Goal: Information Seeking & Learning: Learn about a topic

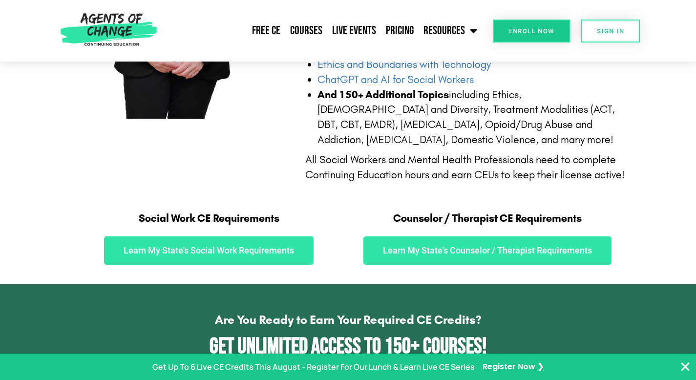
scroll to position [431, 0]
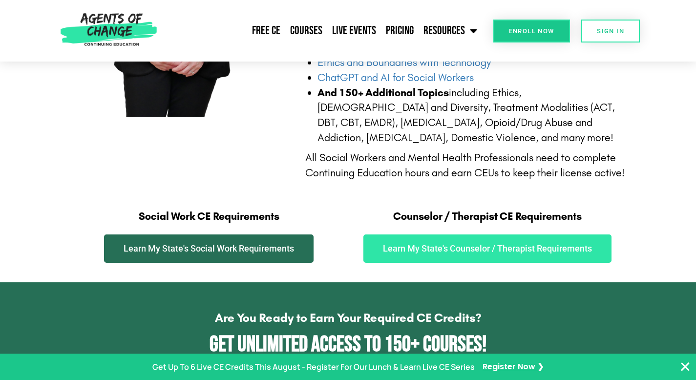
click at [291, 254] on link "Learn My State's Social Work Requirements" at bounding box center [209, 249] width 210 height 28
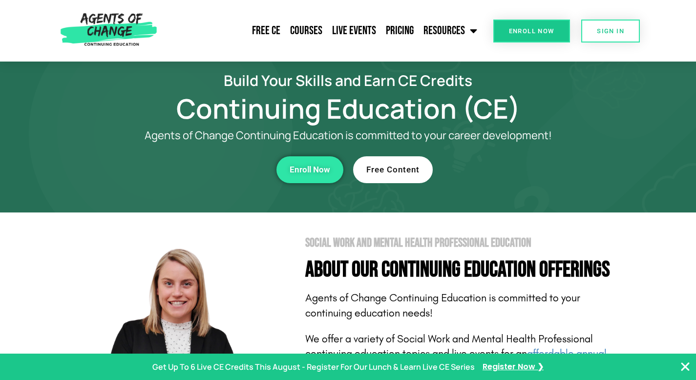
scroll to position [0, 0]
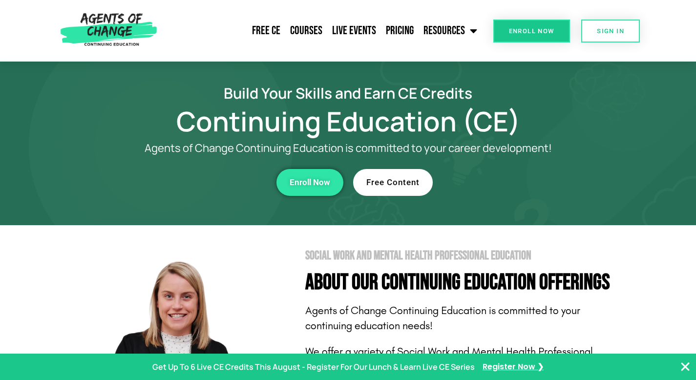
click at [390, 182] on span "Free Content" at bounding box center [393, 182] width 53 height 8
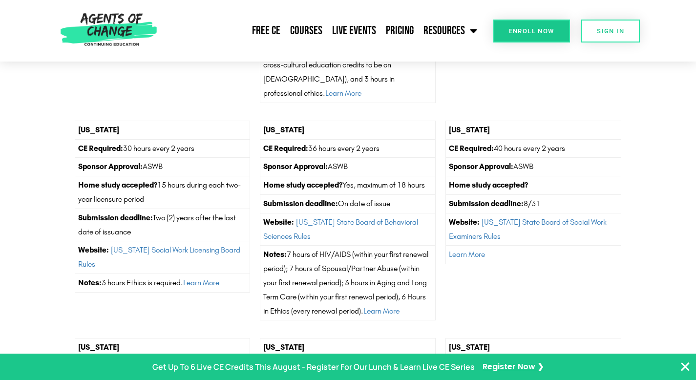
scroll to position [343, 0]
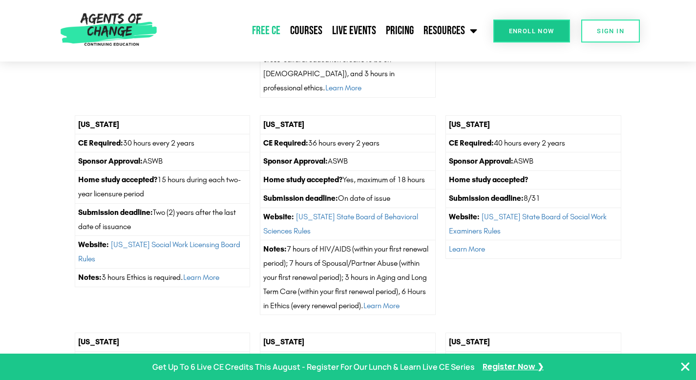
click at [278, 30] on link "Free CE" at bounding box center [266, 31] width 38 height 24
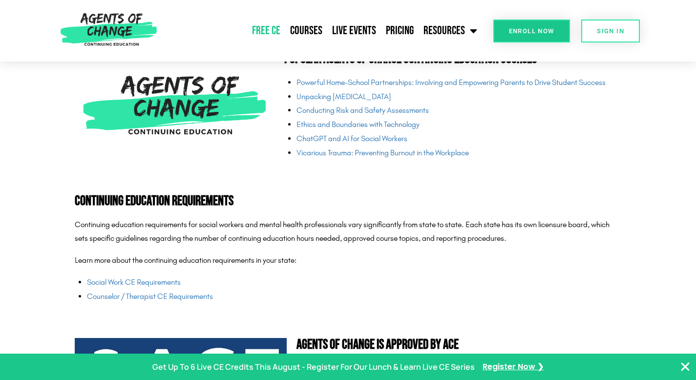
scroll to position [2336, 0]
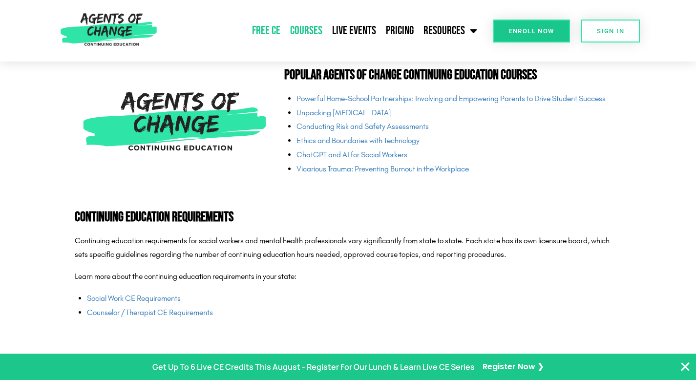
click at [315, 31] on link "Courses" at bounding box center [306, 31] width 42 height 24
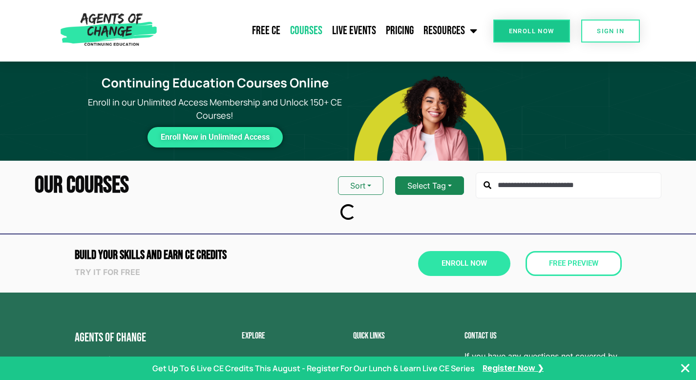
click at [421, 185] on button "Select Tag" at bounding box center [429, 185] width 69 height 19
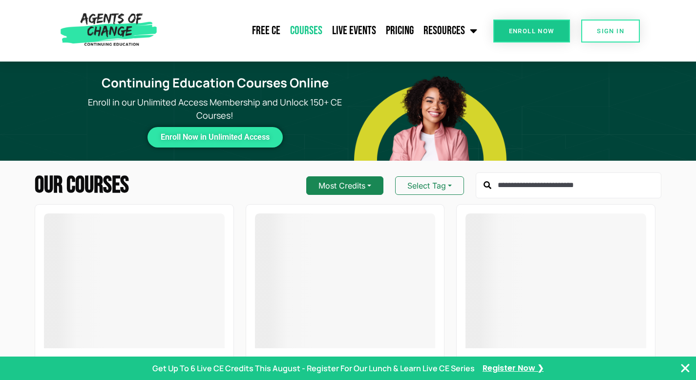
click at [366, 185] on button "Most Credits" at bounding box center [344, 185] width 77 height 19
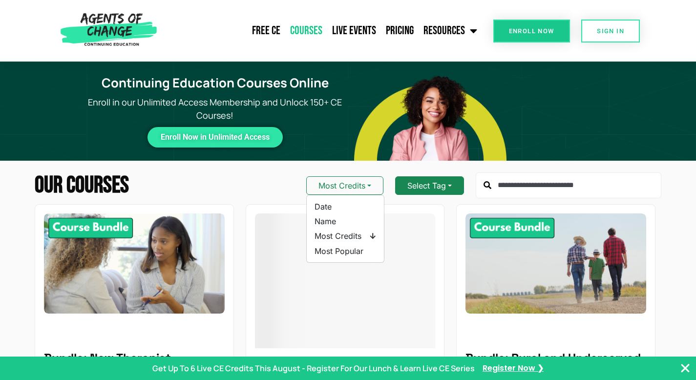
click at [409, 184] on button "Select Tag" at bounding box center [429, 185] width 69 height 19
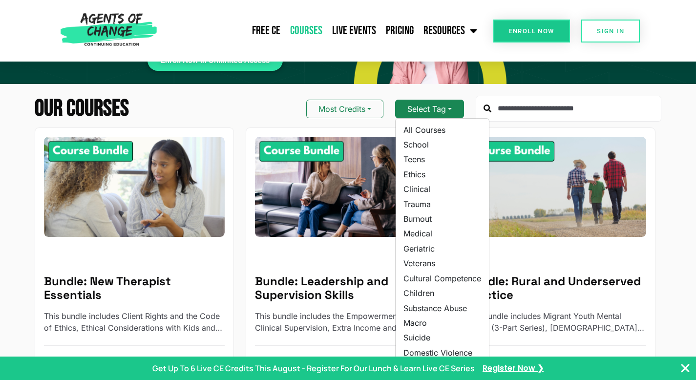
scroll to position [75, 0]
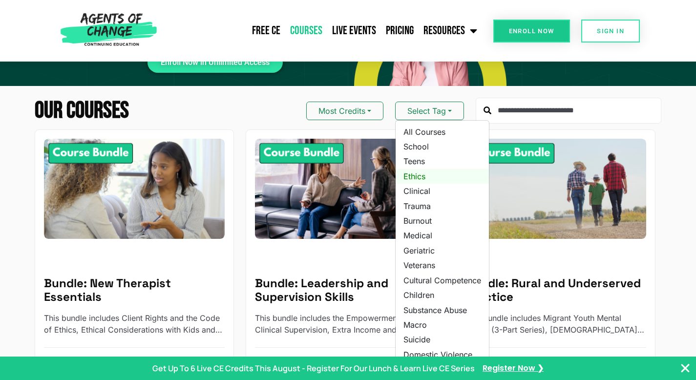
click at [419, 181] on link "Ethics" at bounding box center [442, 176] width 93 height 15
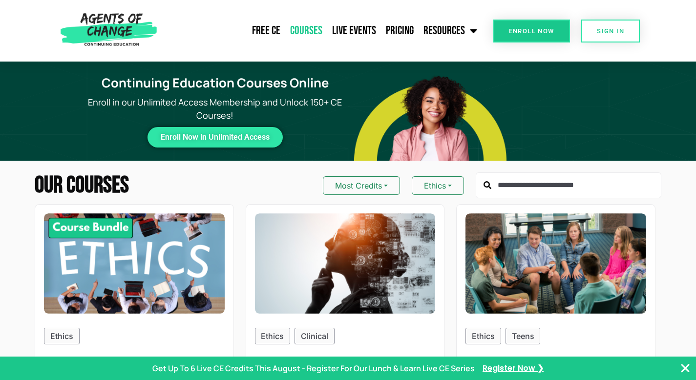
scroll to position [0, 0]
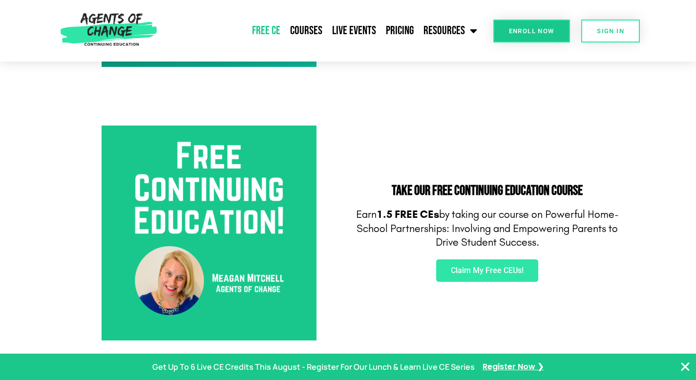
scroll to position [363, 0]
